Goal: Information Seeking & Learning: Stay updated

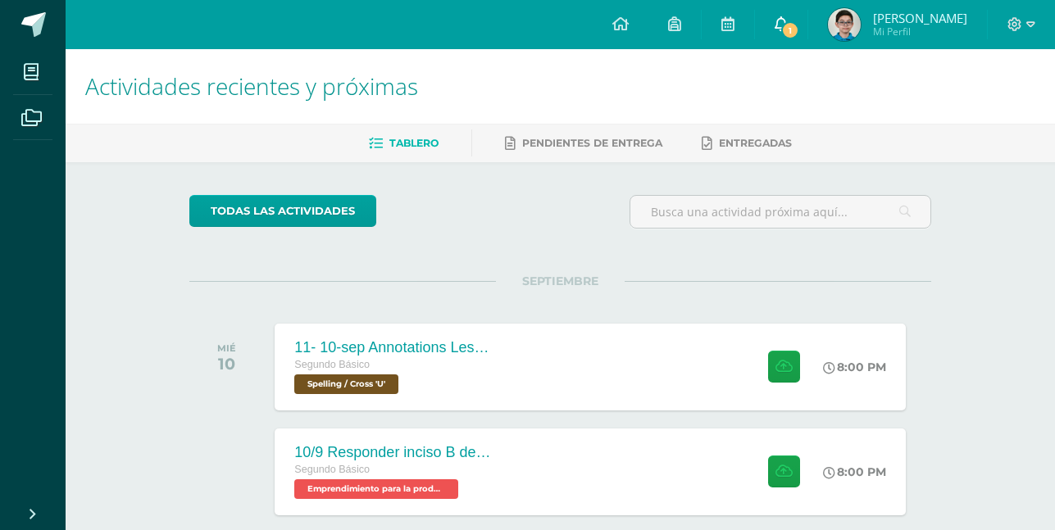
click at [781, 14] on link "1" at bounding box center [781, 24] width 52 height 49
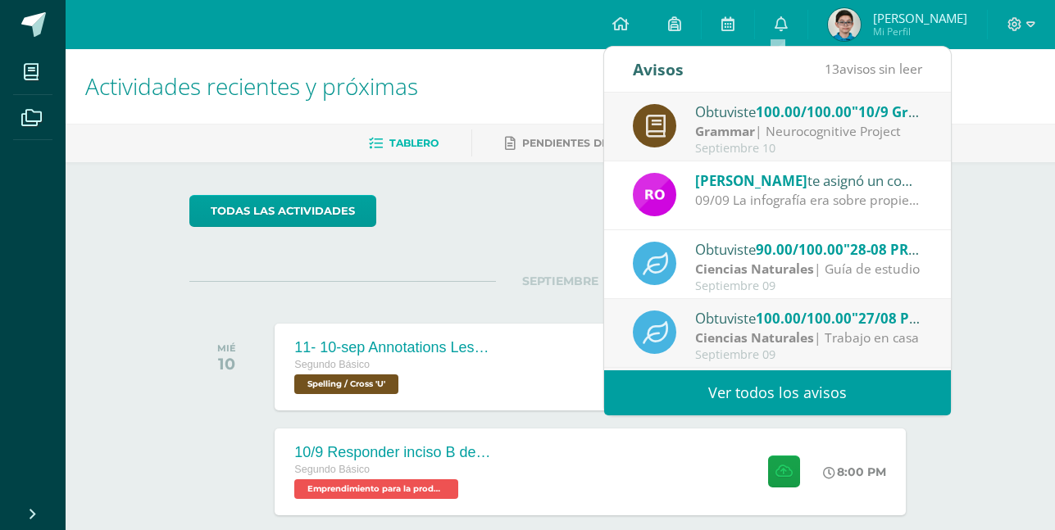
click at [784, 113] on span "100.00/100.00" at bounding box center [804, 111] width 96 height 19
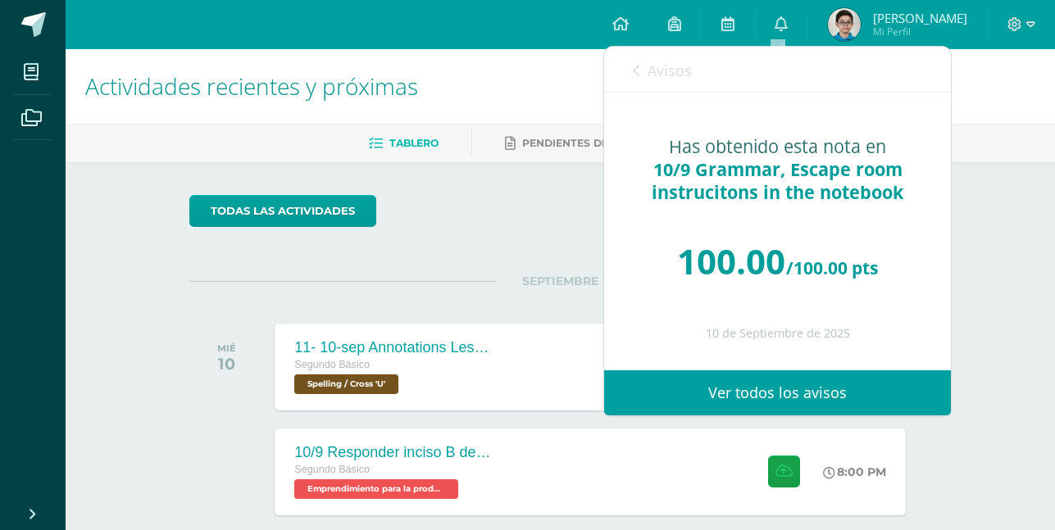
click at [683, 78] on span "Avisos" at bounding box center [669, 71] width 44 height 20
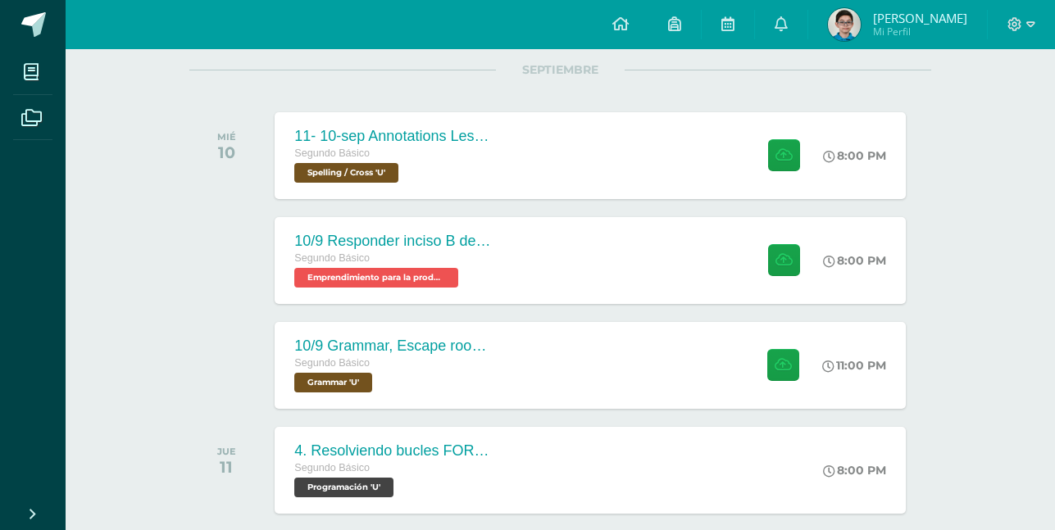
scroll to position [219, 0]
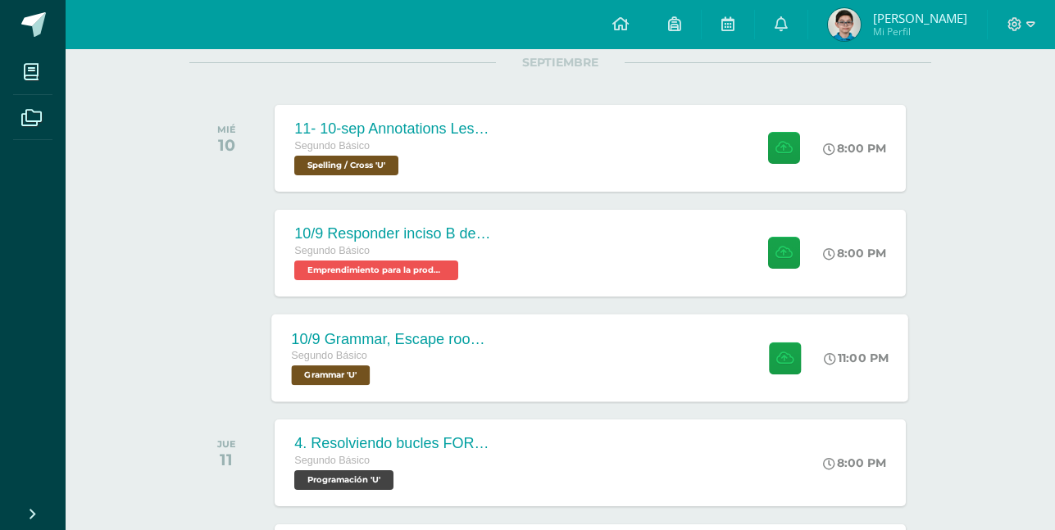
click at [768, 336] on div at bounding box center [781, 358] width 80 height 88
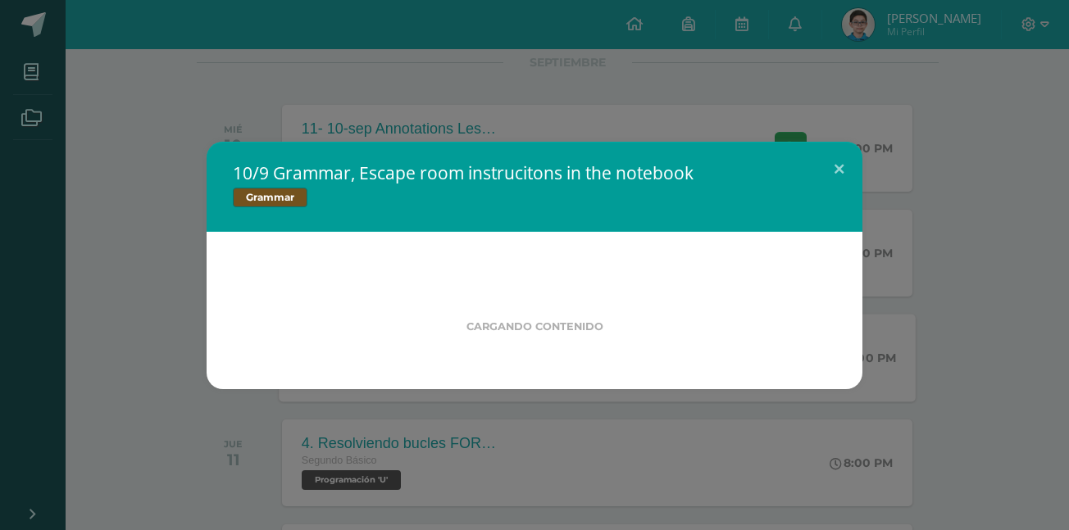
click at [935, 271] on div "10/9 Grammar, Escape room instrucitons in the notebook Grammar Cargando conteni…" at bounding box center [535, 265] width 1056 height 247
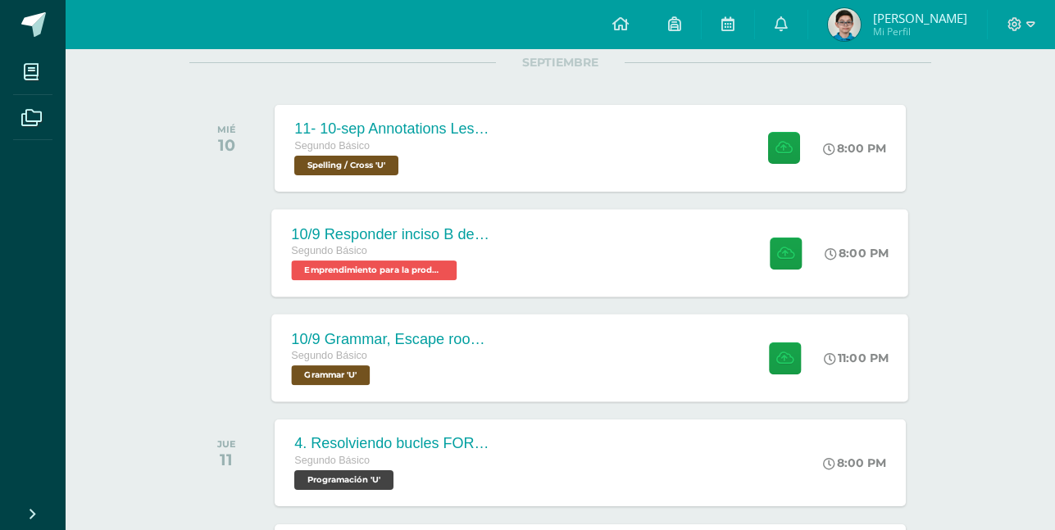
click at [859, 255] on div "8:00 PM" at bounding box center [857, 253] width 64 height 15
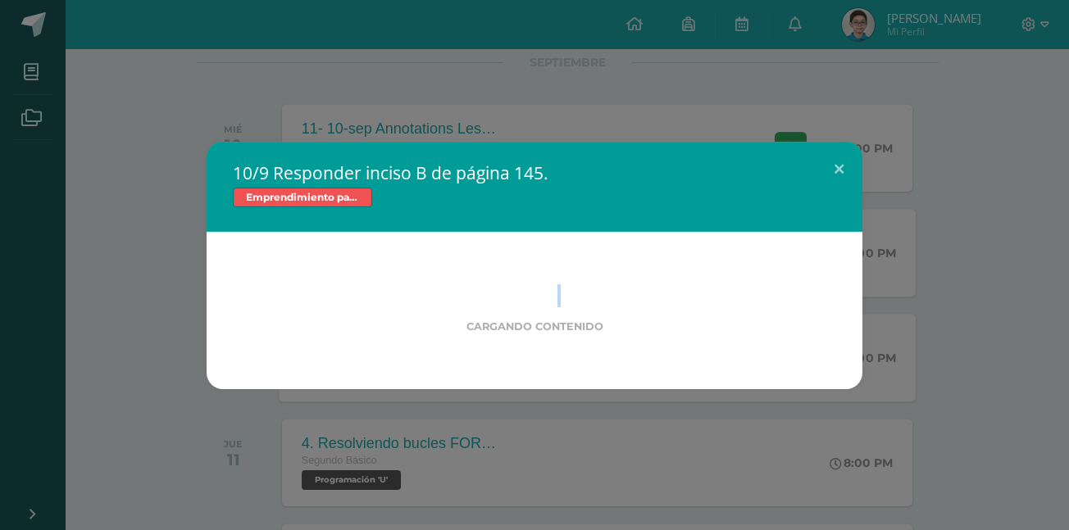
click at [859, 255] on div "10/9 Responder inciso B de página 145. Emprendimiento para la productividad Car…" at bounding box center [535, 265] width 1056 height 247
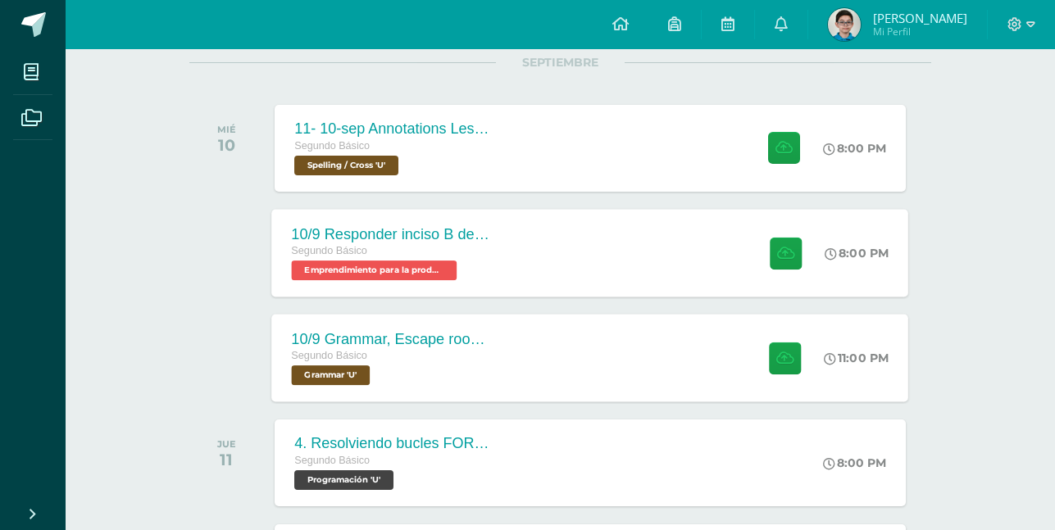
click at [856, 257] on div "8:00 PM" at bounding box center [857, 253] width 64 height 15
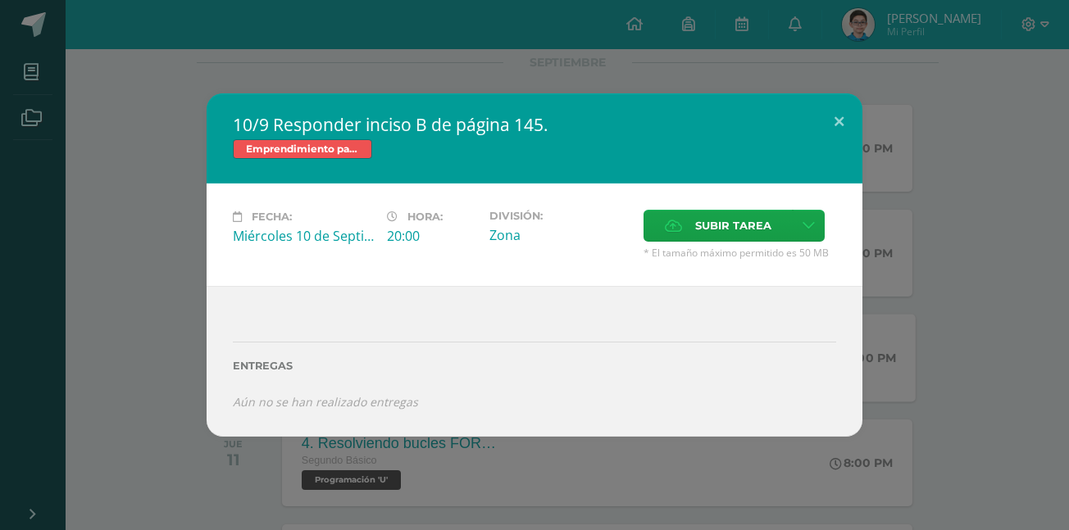
click at [948, 196] on div "10/9 Responder inciso B de página 145. Emprendimiento para la productividad Fec…" at bounding box center [535, 264] width 1056 height 343
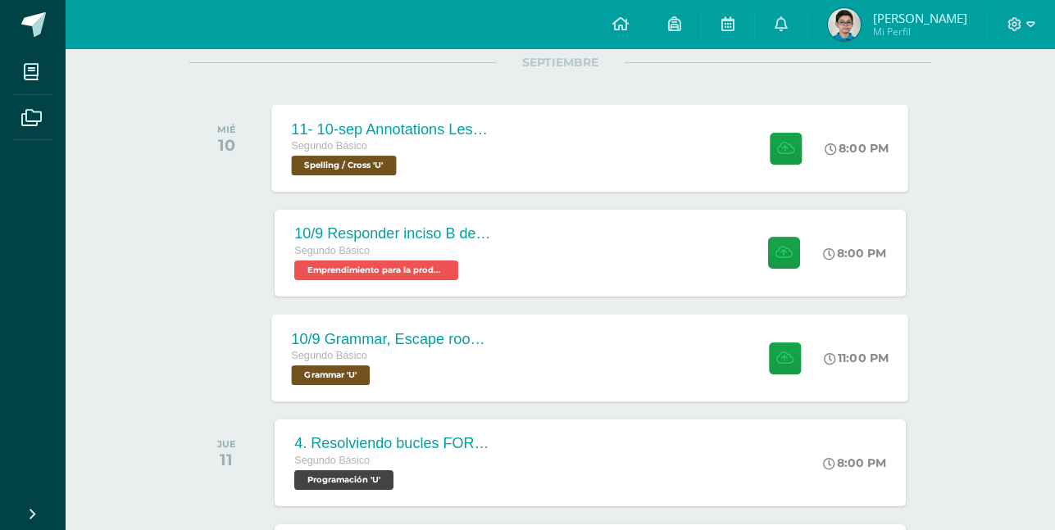
click at [858, 143] on div "8:00 PM" at bounding box center [857, 148] width 64 height 15
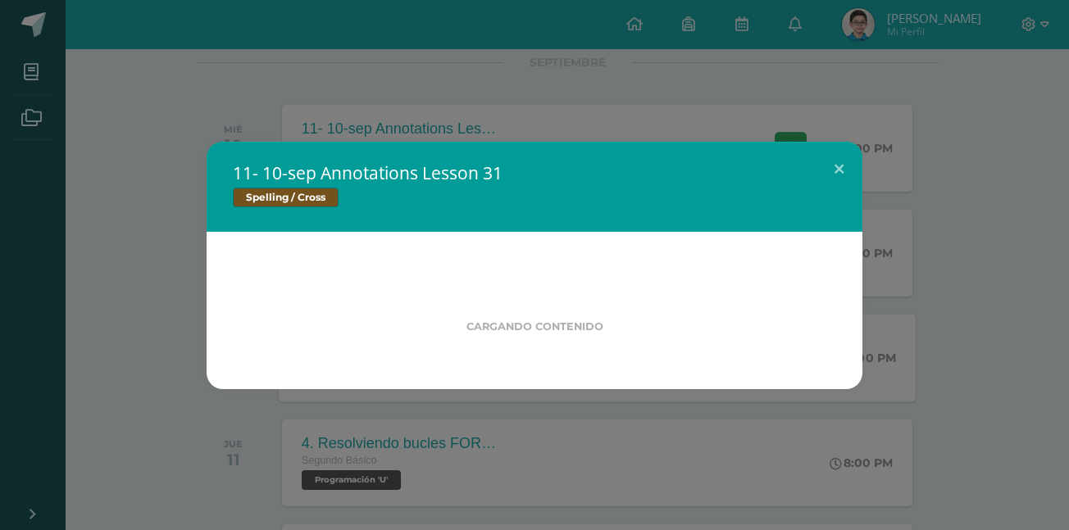
click at [982, 168] on div "11- 10-sep Annotations Lesson 31 Spelling / Cross Cargando contenido" at bounding box center [535, 265] width 1056 height 247
